Goal: Obtain resource: Download file/media

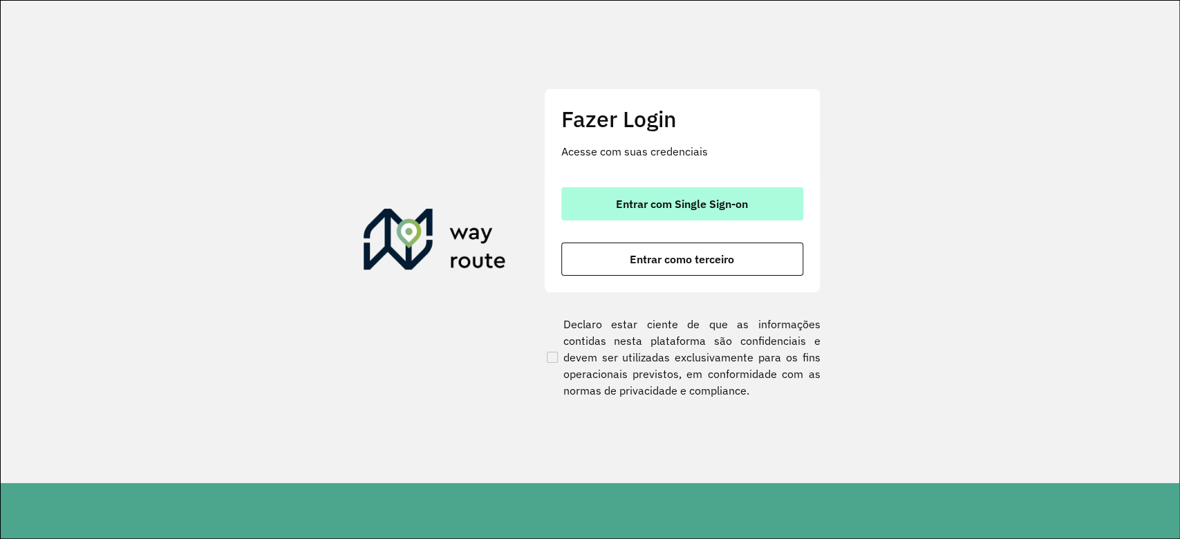
click at [741, 207] on span "Entrar com Single Sign-on" at bounding box center [682, 203] width 132 height 11
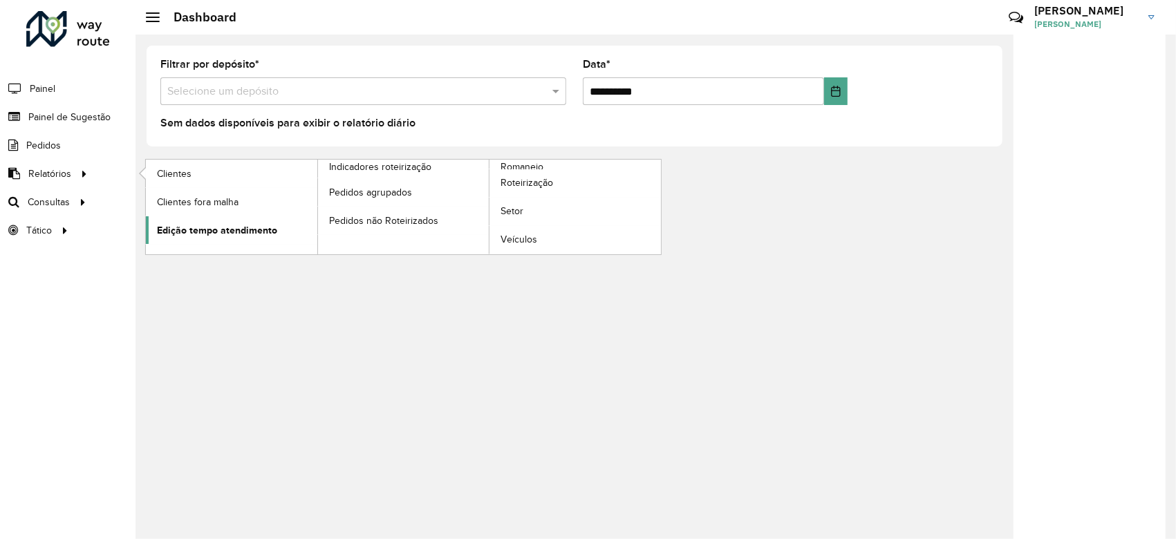
click at [283, 230] on link "Edição tempo atendimento" at bounding box center [231, 230] width 171 height 28
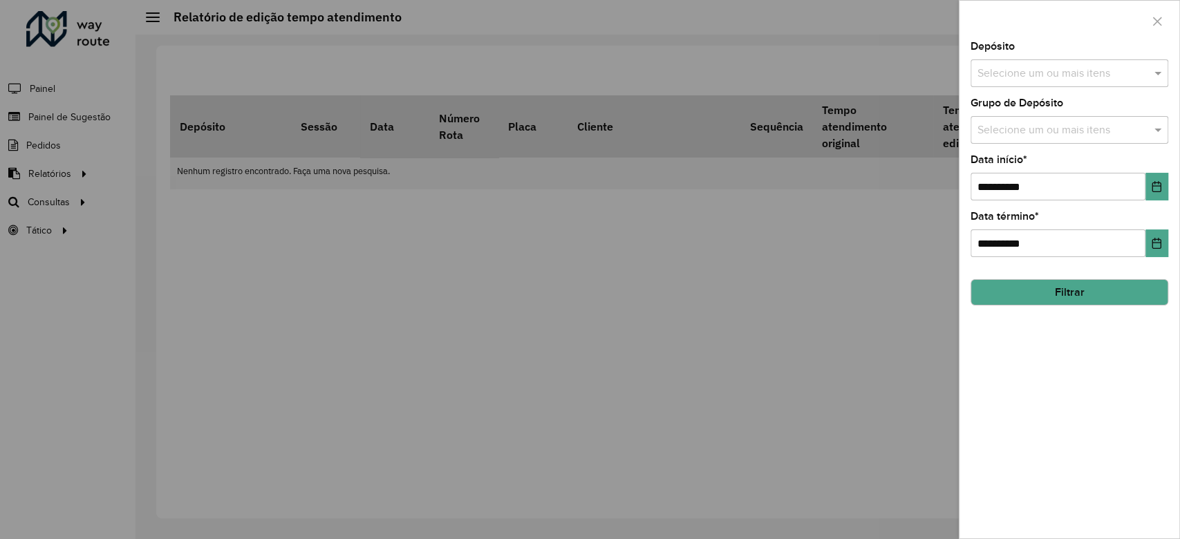
click at [880, 77] on input "text" at bounding box center [1062, 74] width 177 height 17
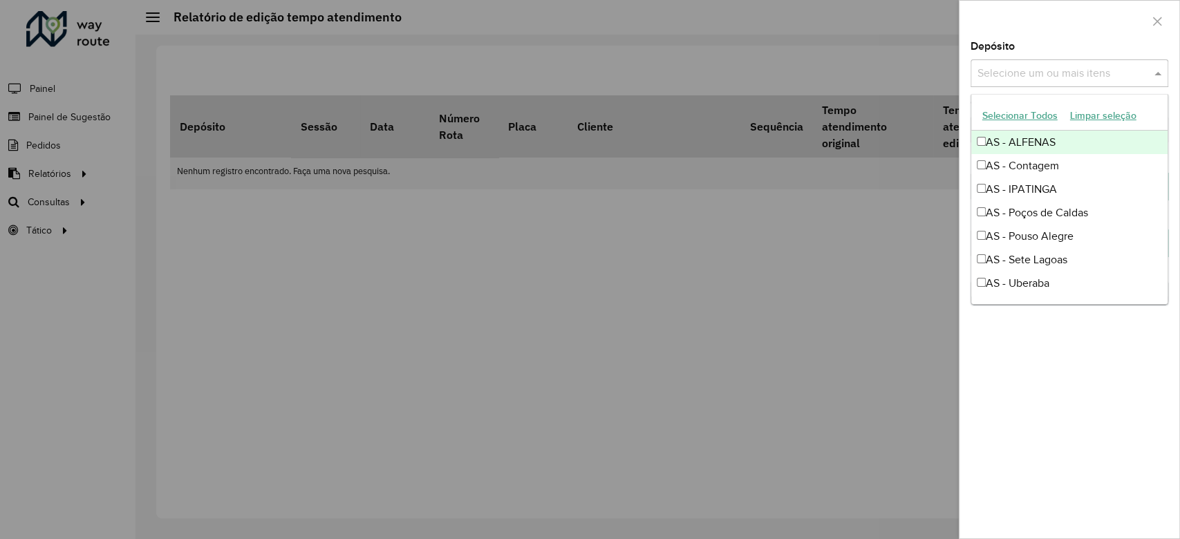
click at [880, 113] on button "Selecionar Todos" at bounding box center [1020, 115] width 88 height 21
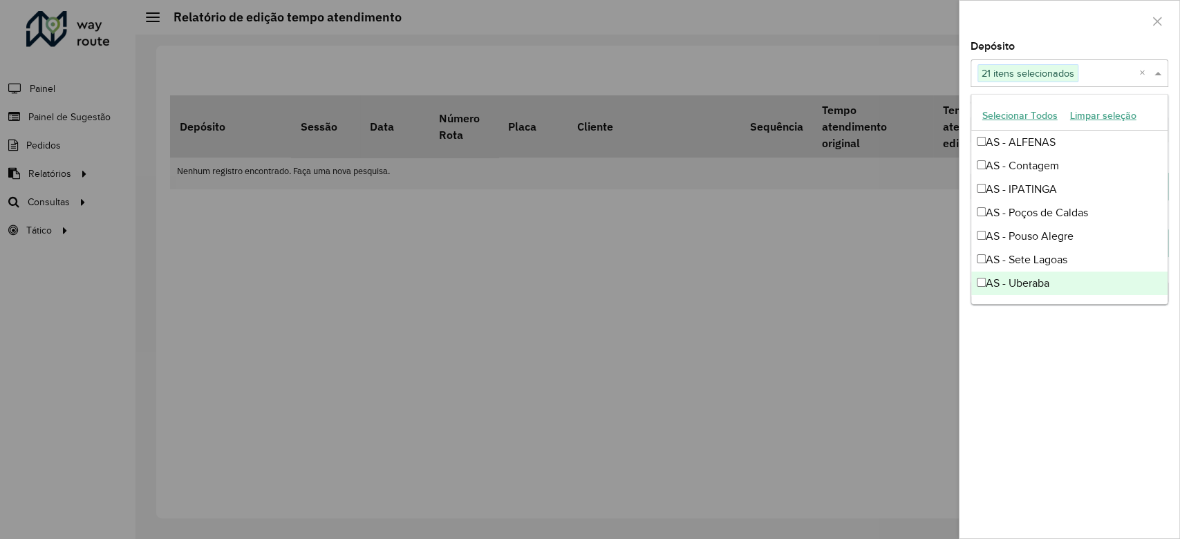
click at [880, 367] on div "**********" at bounding box center [1069, 289] width 220 height 497
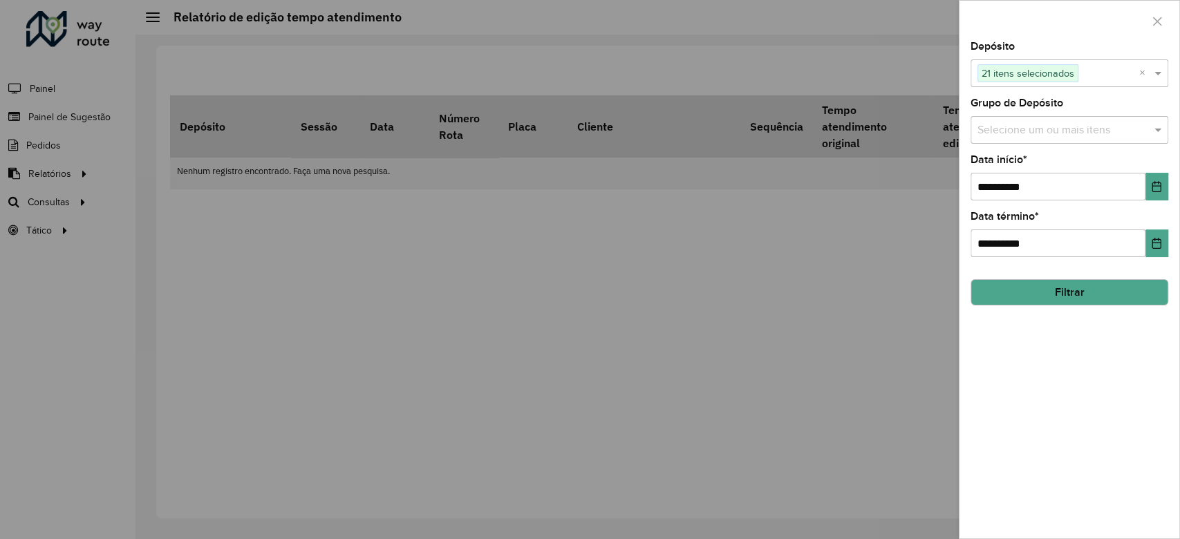
click at [880, 290] on button "Filtrar" at bounding box center [1070, 292] width 198 height 26
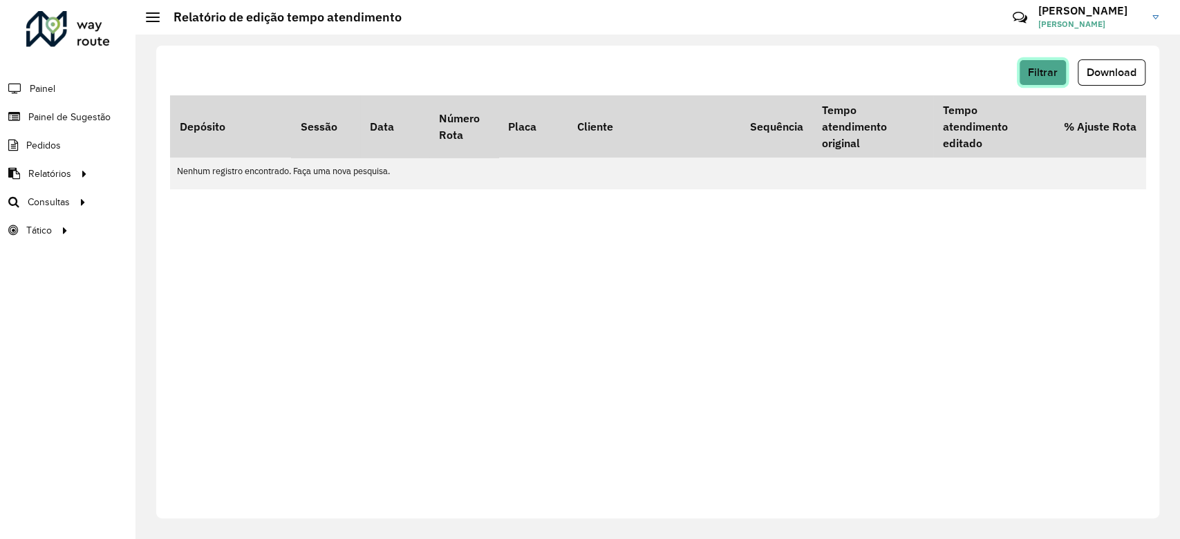
click at [880, 76] on button "Filtrar" at bounding box center [1043, 72] width 48 height 26
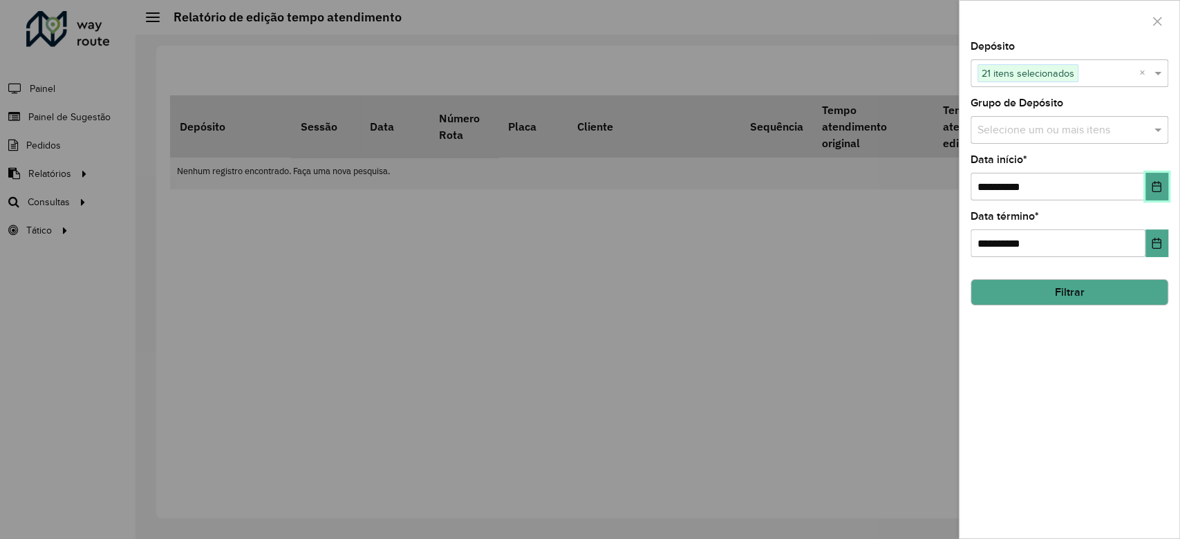
click at [880, 181] on button "Choose Date" at bounding box center [1156, 187] width 23 height 28
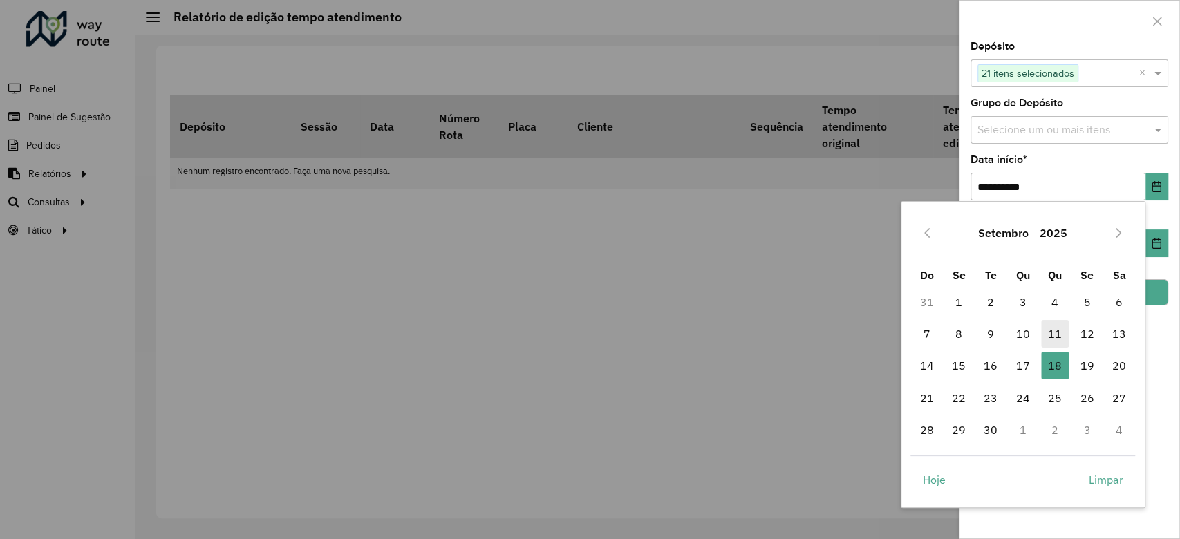
click at [880, 328] on span "11" at bounding box center [1055, 334] width 28 height 28
type input "**********"
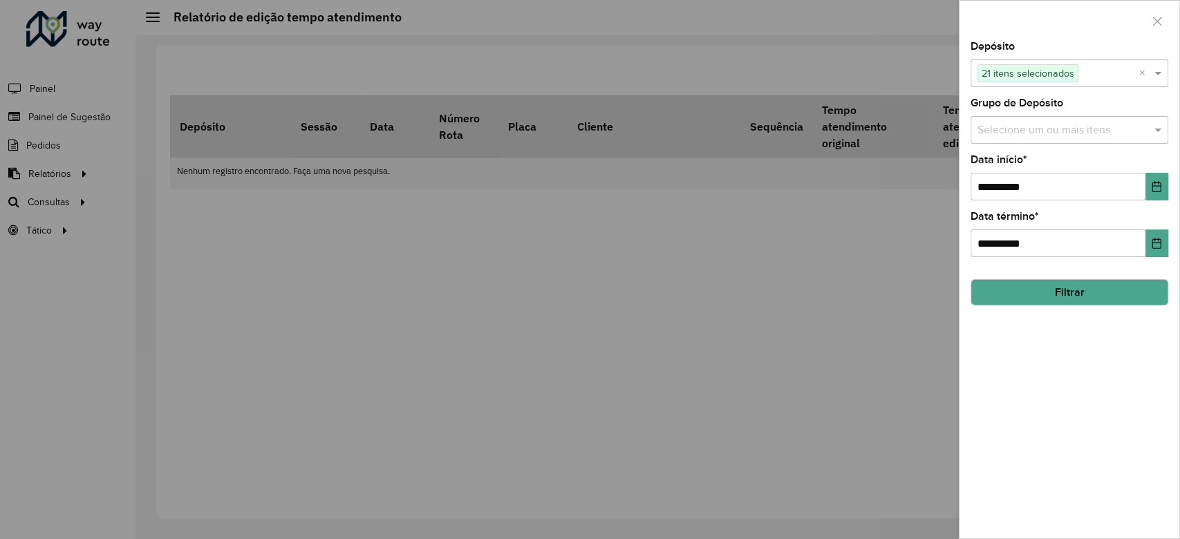
click at [880, 290] on button "Filtrar" at bounding box center [1070, 292] width 198 height 26
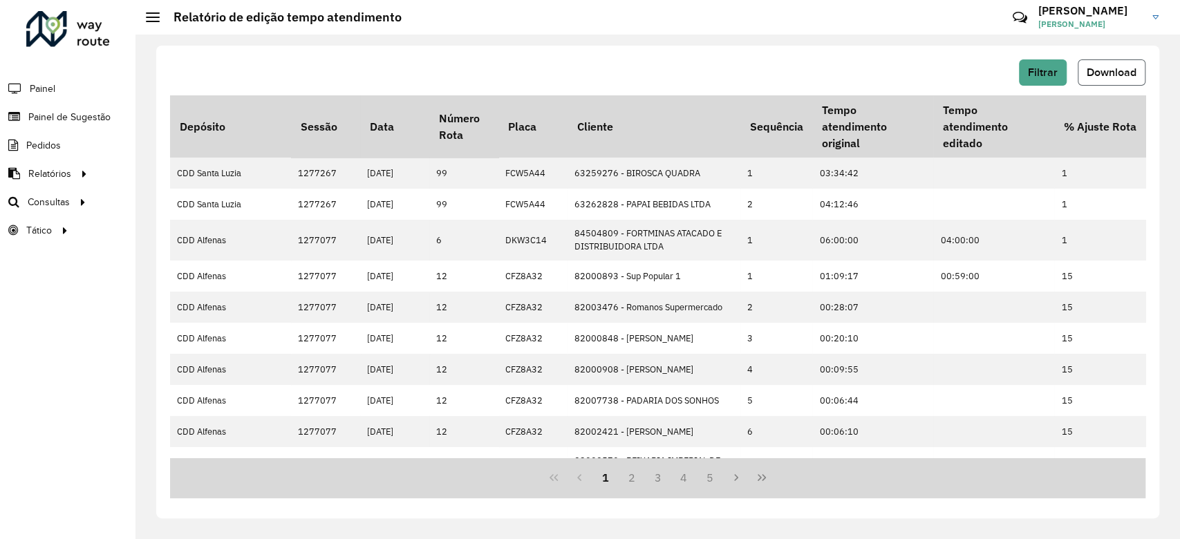
click at [880, 72] on span "Download" at bounding box center [1112, 72] width 50 height 12
click at [880, 73] on span "Filtrar" at bounding box center [1043, 72] width 30 height 12
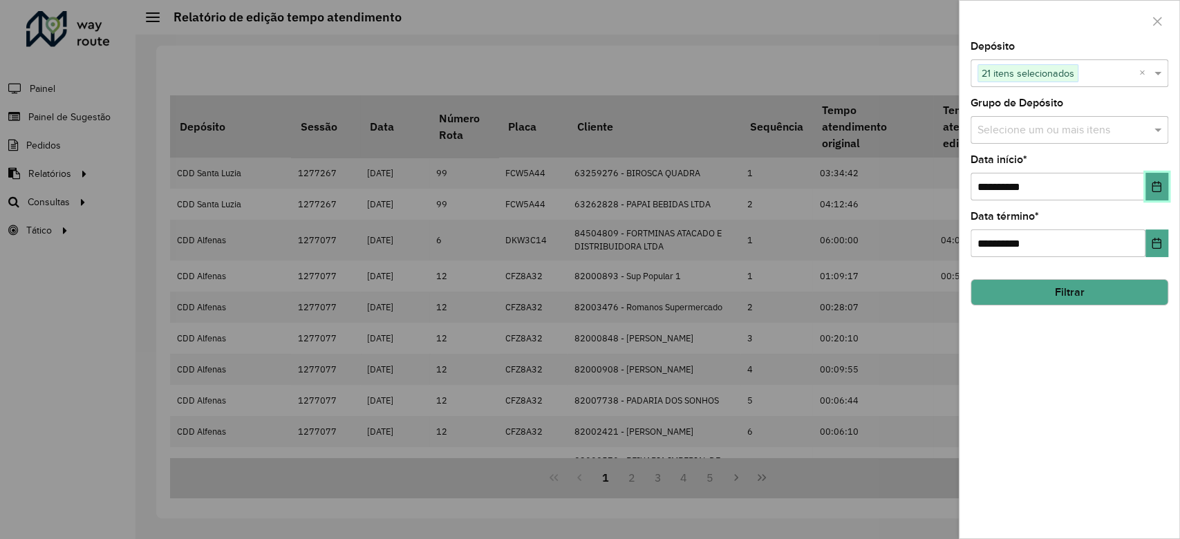
click at [880, 181] on button "Choose Date" at bounding box center [1156, 187] width 23 height 28
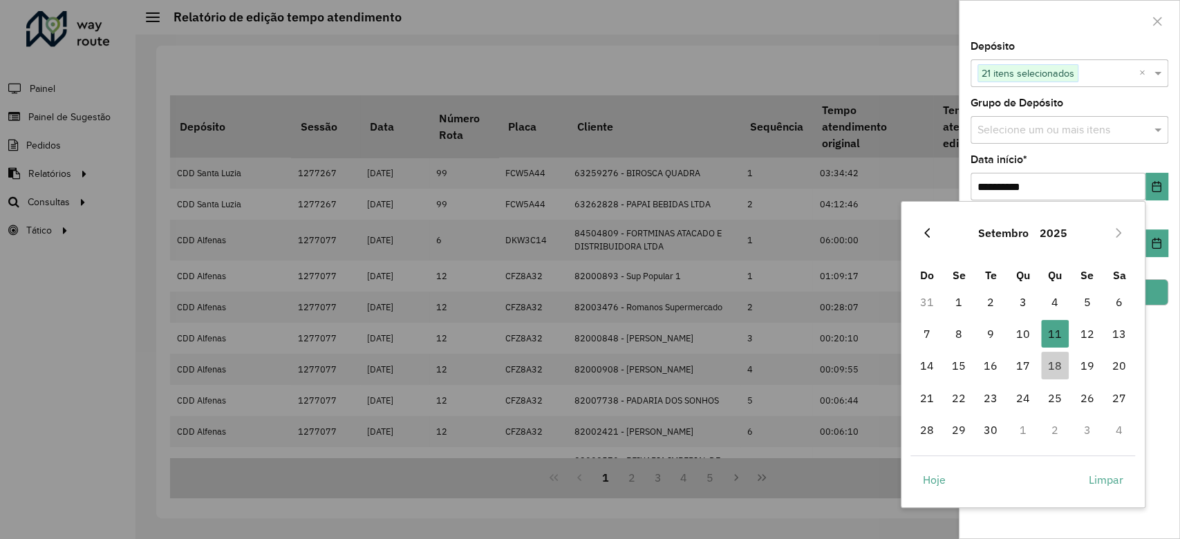
click at [880, 235] on icon "Previous Month" at bounding box center [926, 232] width 11 height 11
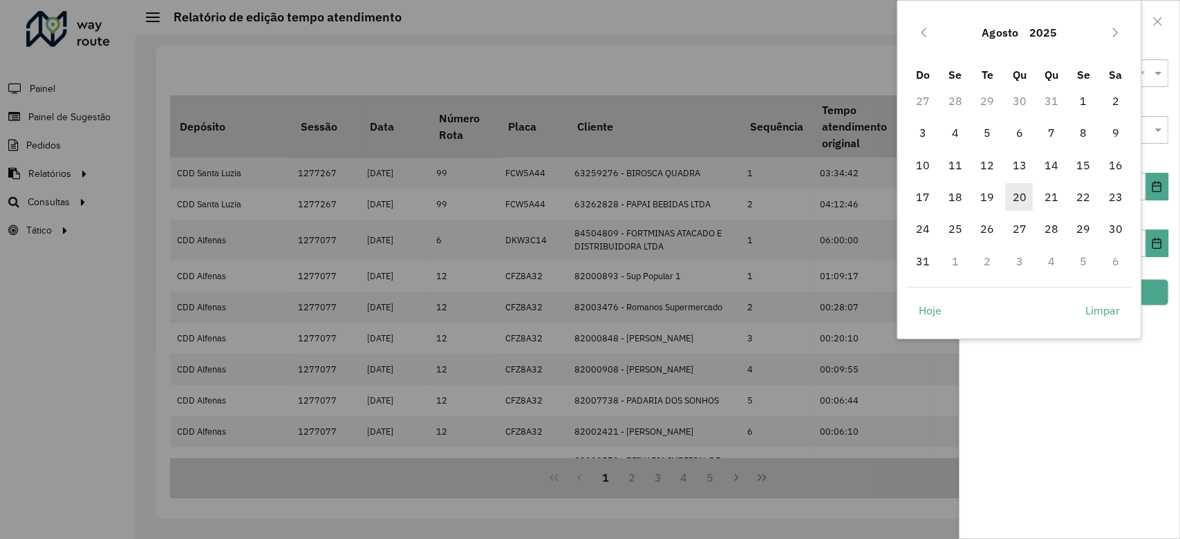
click at [880, 201] on span "20" at bounding box center [1019, 197] width 28 height 28
type input "**********"
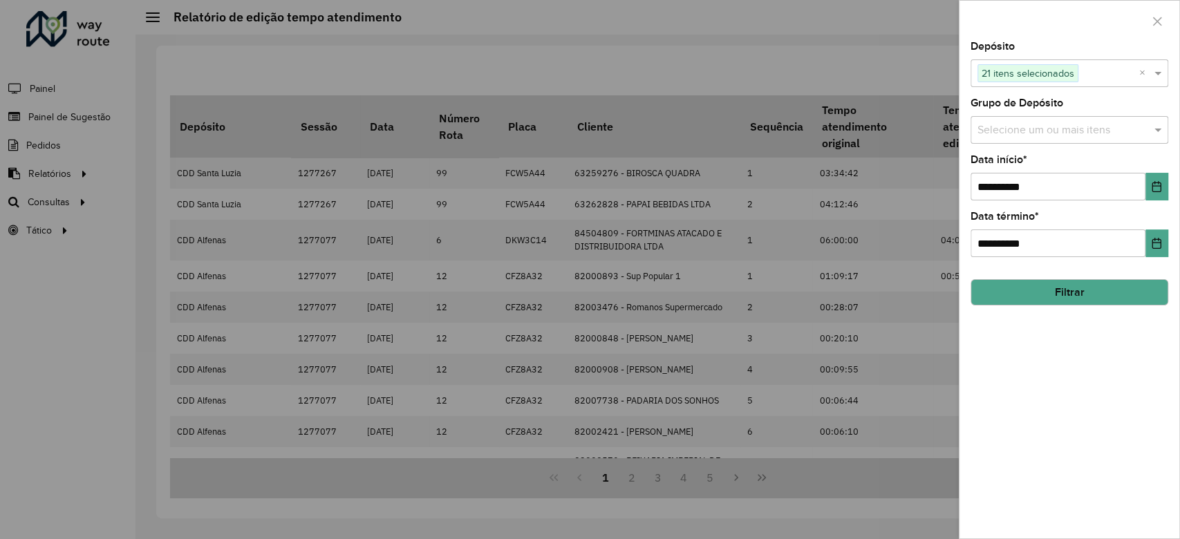
click at [880, 299] on button "Filtrar" at bounding box center [1070, 292] width 198 height 26
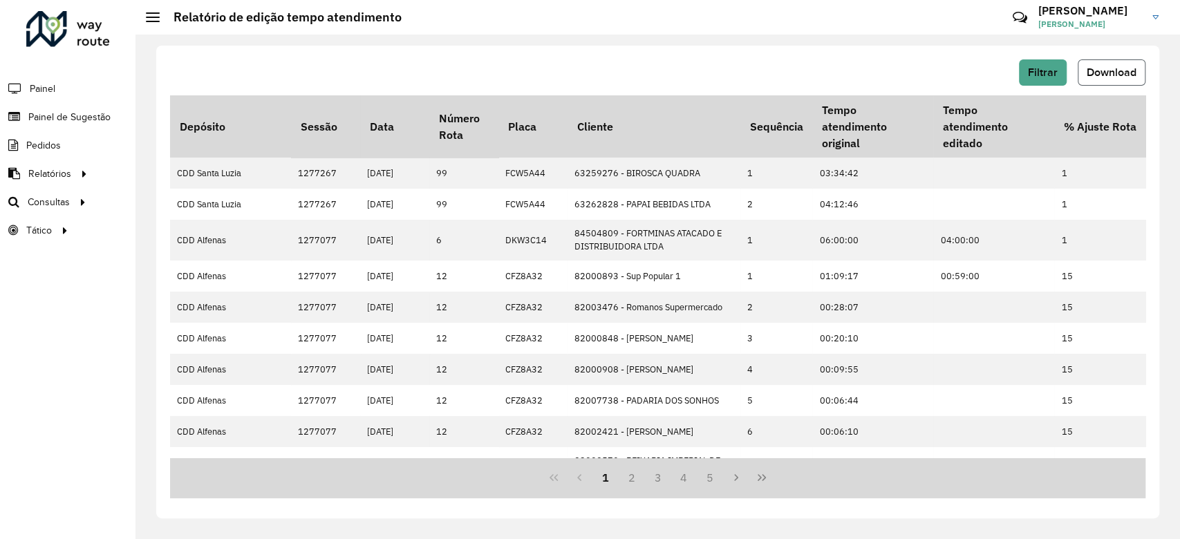
click at [880, 82] on button "Download" at bounding box center [1112, 72] width 68 height 26
